Goal: Navigation & Orientation: Find specific page/section

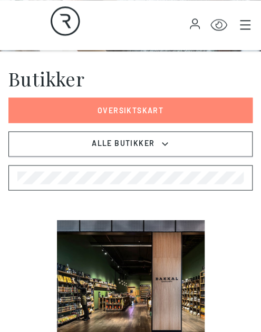
scroll to position [234, 0]
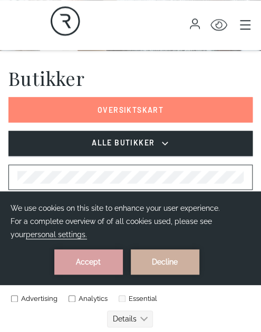
click at [161, 148] on icon at bounding box center [165, 143] width 11 height 13
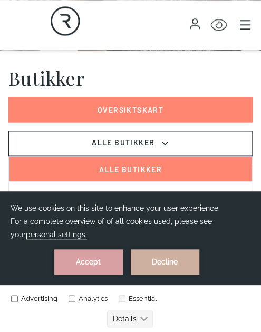
click at [152, 165] on button "Alle Butikker" at bounding box center [130, 168] width 243 height 25
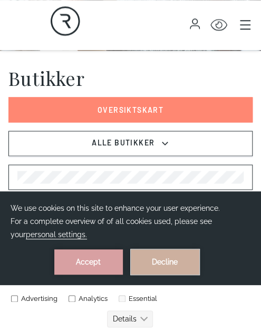
click at [199, 249] on button "Decline" at bounding box center [165, 261] width 68 height 25
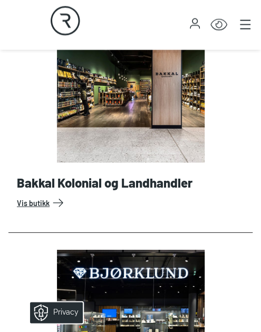
scroll to position [438, 0]
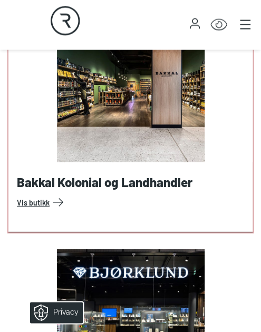
drag, startPoint x: 70, startPoint y: 213, endPoint x: 45, endPoint y: 203, distance: 26.4
click at [45, 203] on link "Vis butikk" at bounding box center [132, 202] width 231 height 17
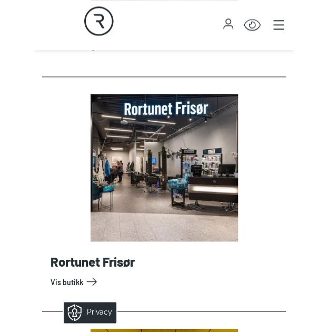
scroll to position [8090, 0]
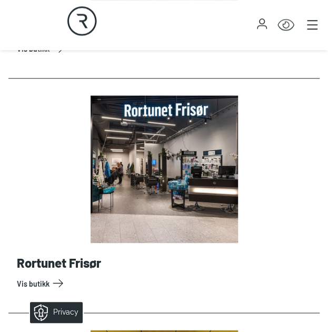
click at [162, 42] on div "Rortunet" at bounding box center [82, 25] width 164 height 50
